Goal: Information Seeking & Learning: Understand process/instructions

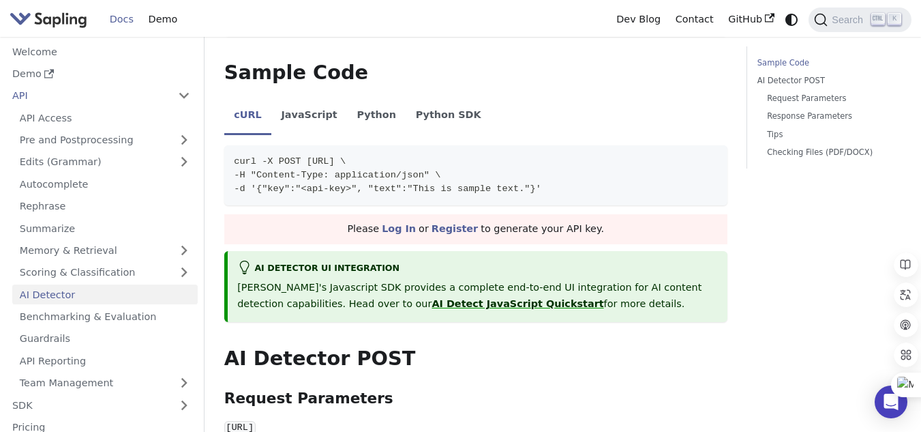
scroll to position [370, 0]
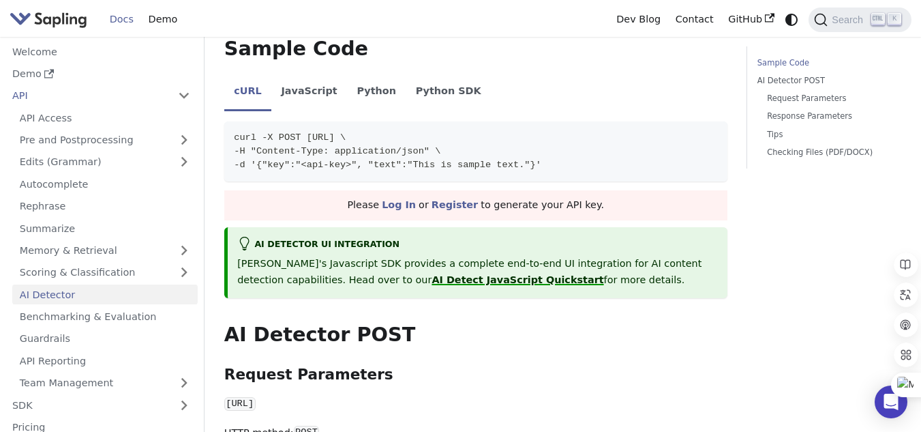
click at [432, 274] on link "AI Detect JavaScript Quickstart" at bounding box center [518, 279] width 172 height 11
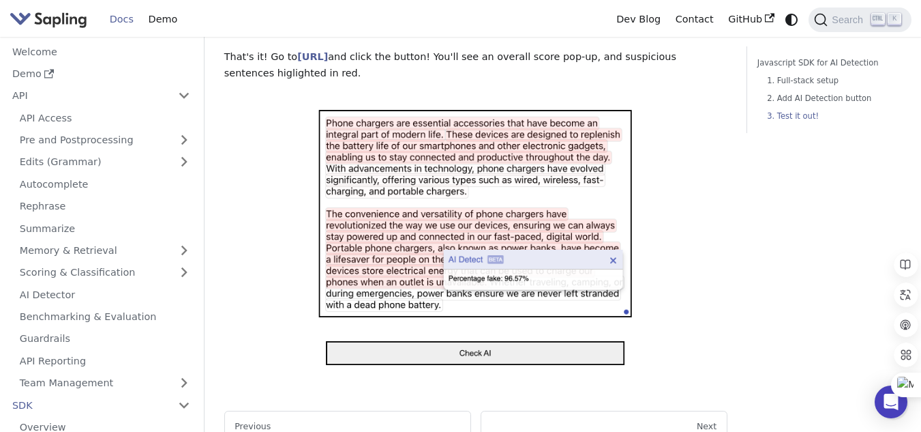
scroll to position [1158, 0]
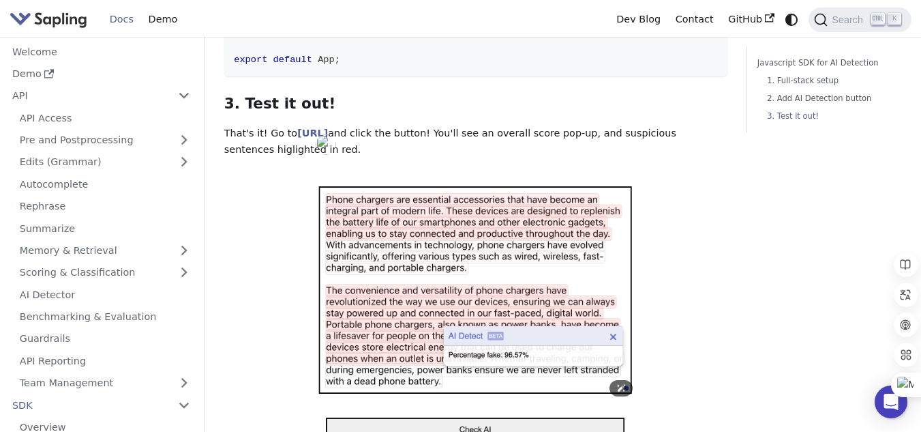
click at [511, 239] on img at bounding box center [475, 313] width 327 height 273
click at [532, 256] on img at bounding box center [475, 313] width 327 height 273
click at [545, 241] on img at bounding box center [475, 313] width 327 height 273
click at [328, 128] on link "[URL]" at bounding box center [312, 133] width 31 height 11
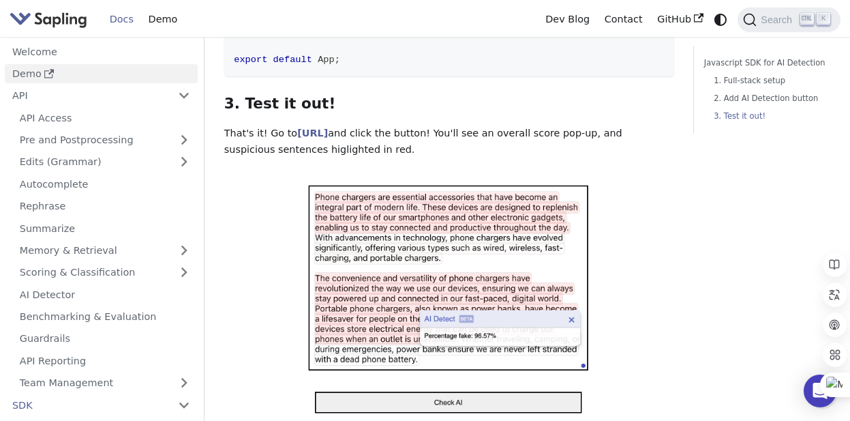
click at [23, 74] on link "Demo" at bounding box center [101, 74] width 193 height 20
